Goal: Navigation & Orientation: Find specific page/section

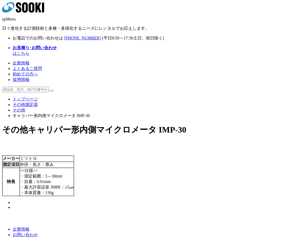
click at [163, 87] on form at bounding box center [150, 90] width 297 height 6
click at [28, 9] on icon at bounding box center [25, 7] width 6 height 10
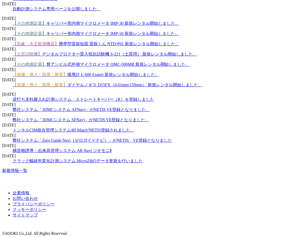
scroll to position [890, 0]
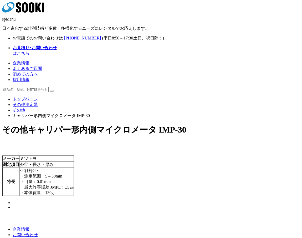
click at [28, 97] on link "トップページ" at bounding box center [25, 99] width 25 height 4
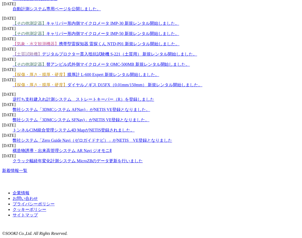
scroll to position [842, 0]
